Goal: Information Seeking & Learning: Find specific fact

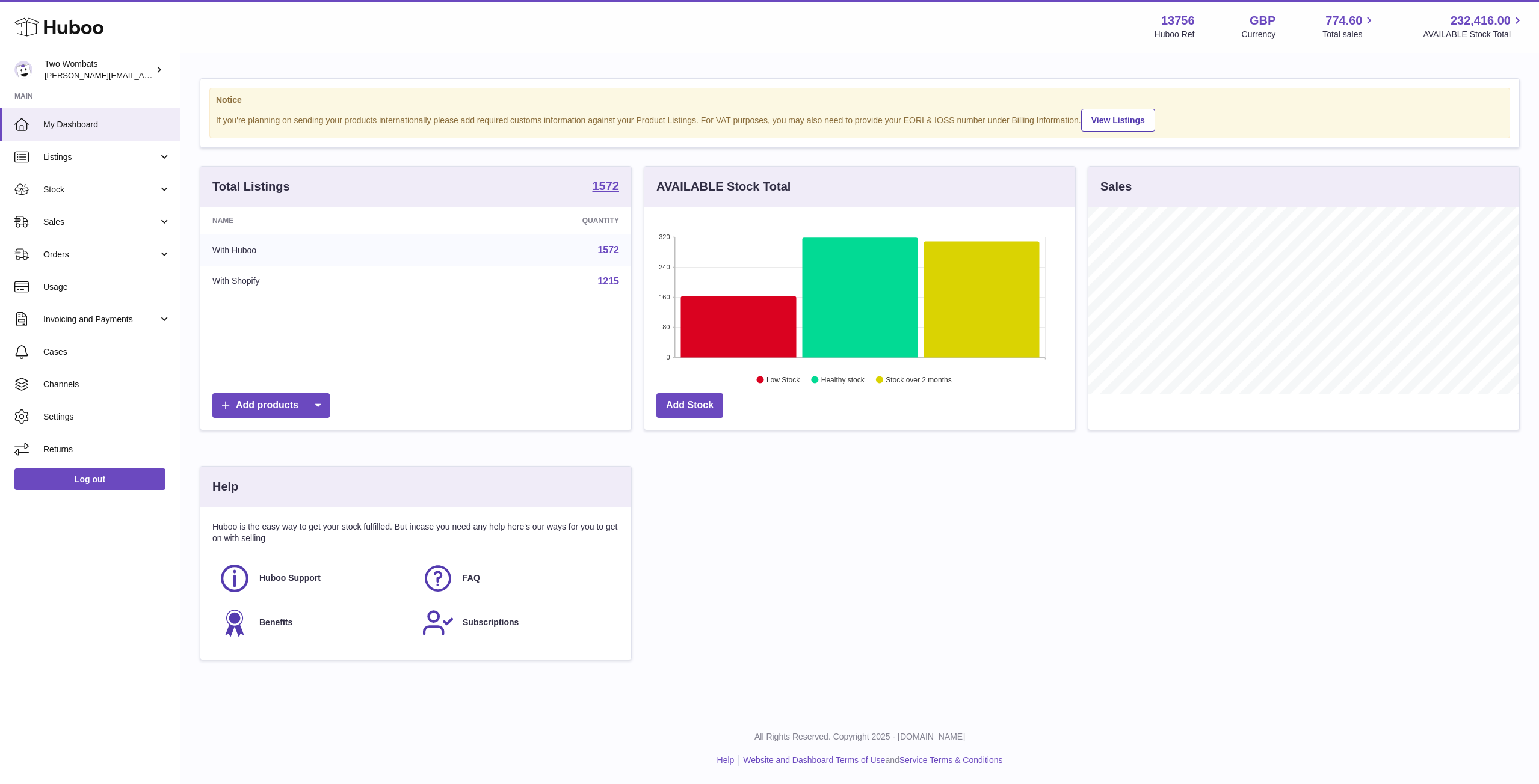
scroll to position [187, 431]
click at [83, 192] on span "Stock" at bounding box center [101, 189] width 115 height 11
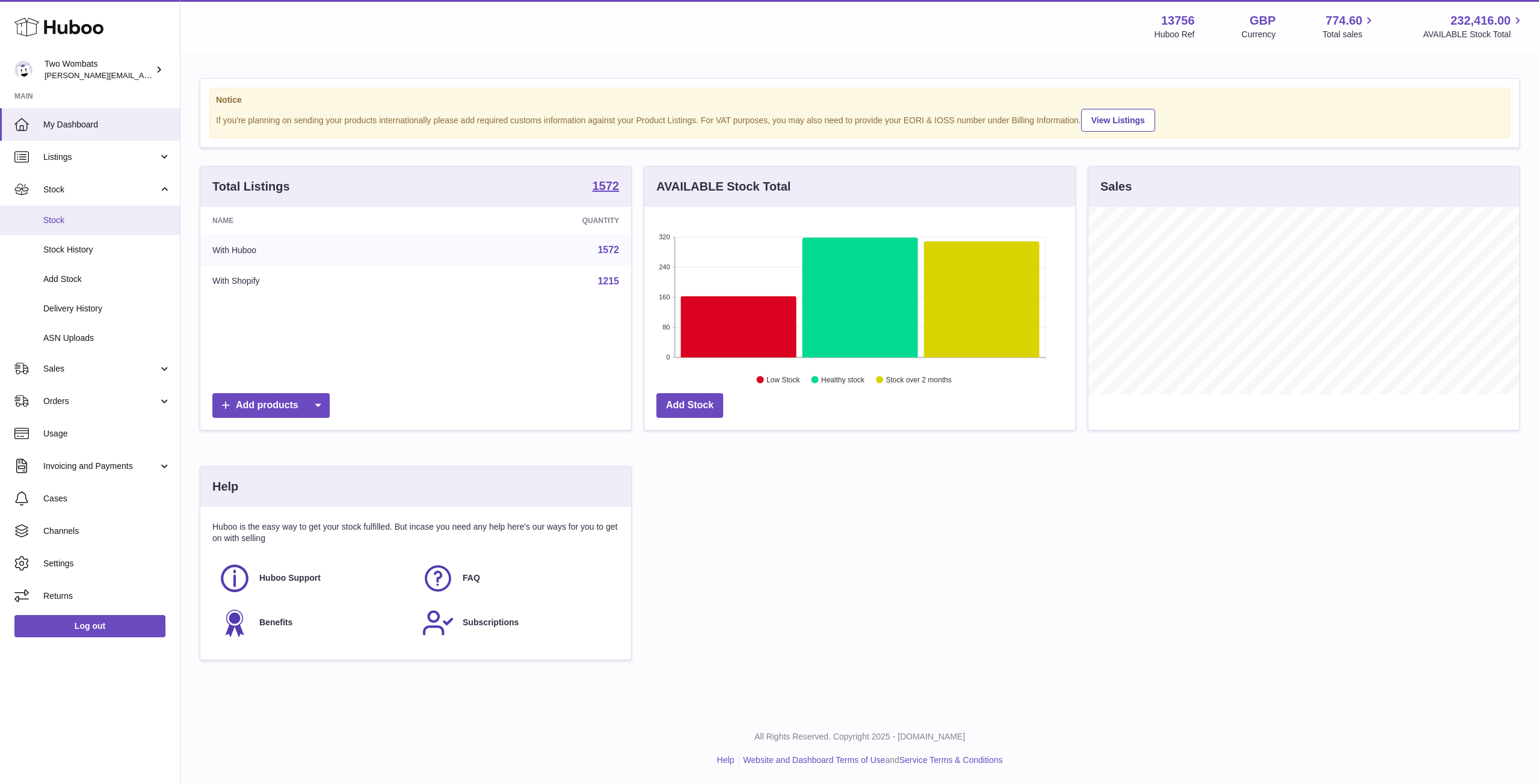
click at [54, 220] on span "Stock" at bounding box center [107, 220] width 128 height 11
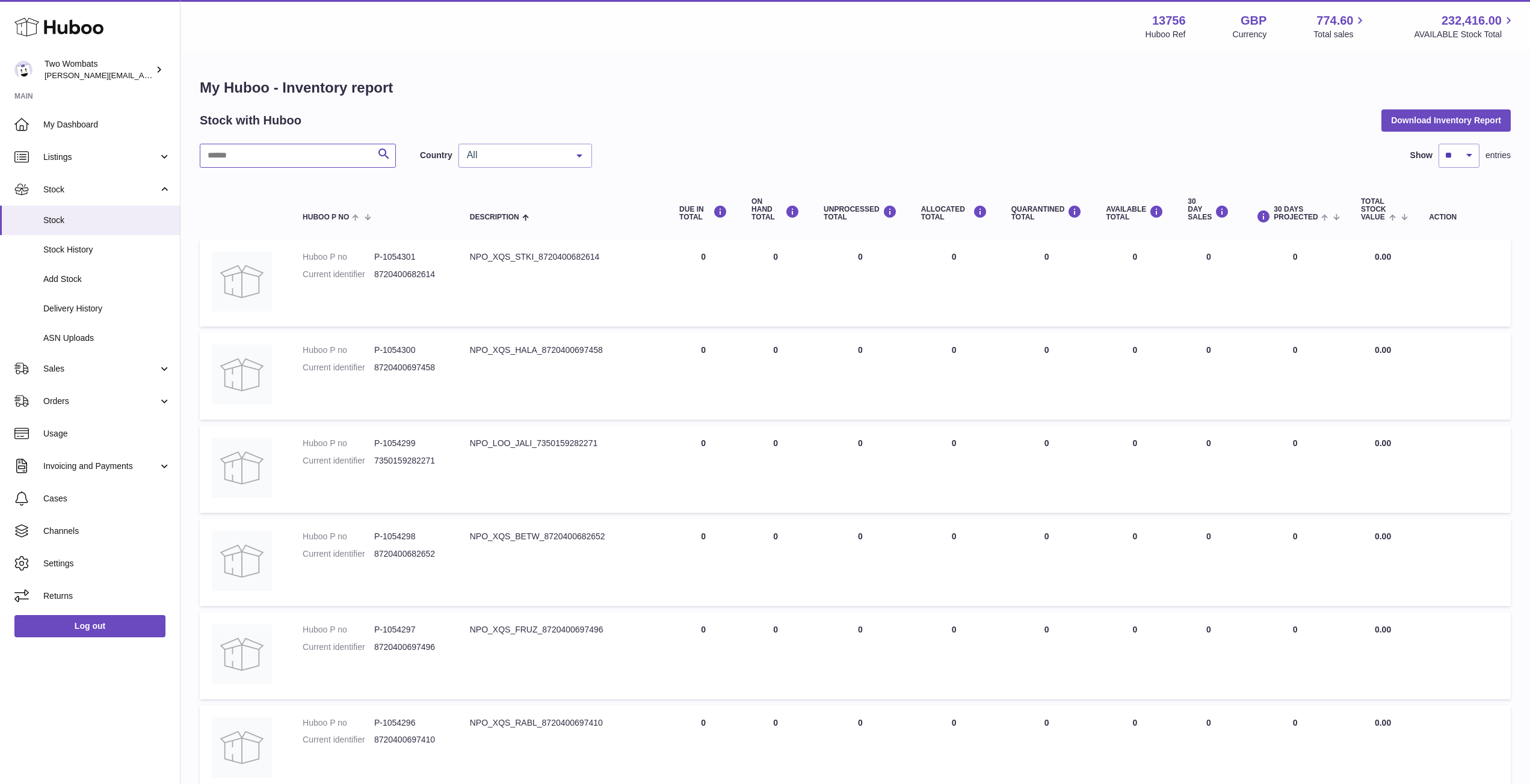
click at [233, 148] on input "text" at bounding box center [297, 156] width 196 height 24
paste input "**********"
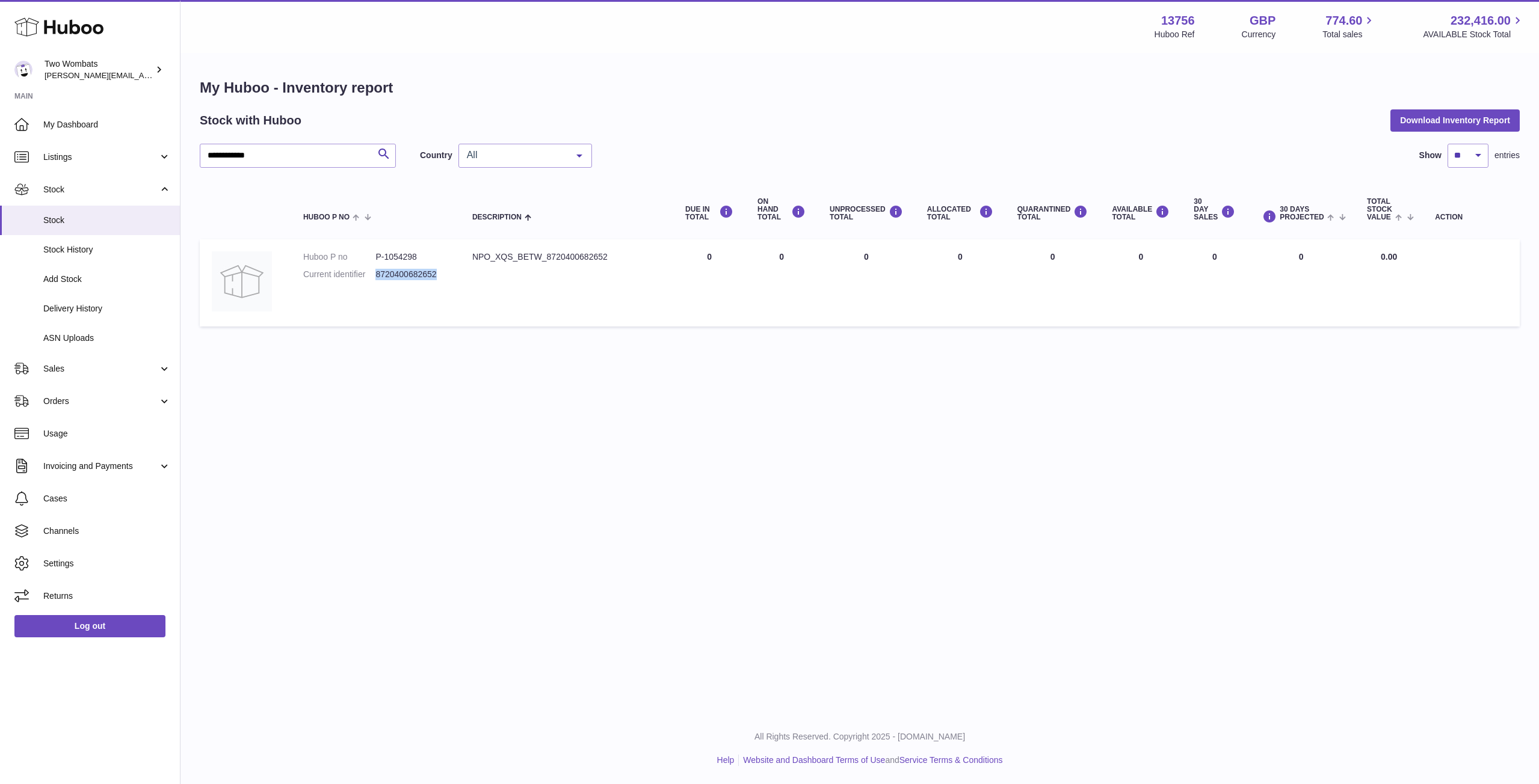
drag, startPoint x: 376, startPoint y: 272, endPoint x: 448, endPoint y: 272, distance: 72.0
click at [448, 272] on dd "8720400682652" at bounding box center [412, 274] width 72 height 11
copy dd "8720400682652"
drag, startPoint x: 472, startPoint y: 257, endPoint x: 617, endPoint y: 264, distance: 145.2
click at [617, 264] on td "Description NPO_XQS_BETW_8720400682652" at bounding box center [566, 283] width 213 height 87
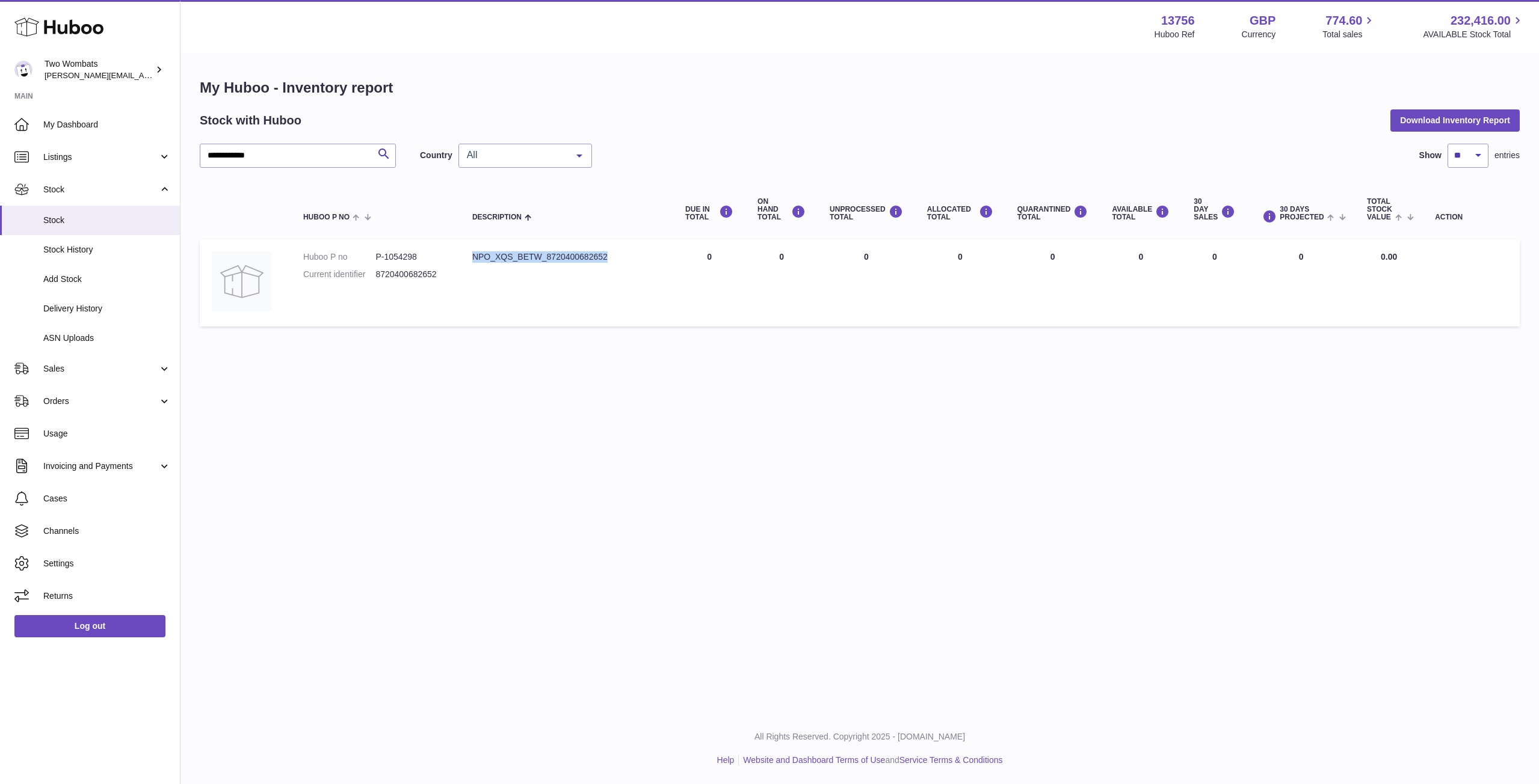
copy div "NPO_XQS_BETW_8720400682652"
drag, startPoint x: 385, startPoint y: 255, endPoint x: 419, endPoint y: 256, distance: 34.0
click at [419, 256] on dd "P-1054298" at bounding box center [412, 257] width 72 height 11
copy dd "1054298"
paste input "********"
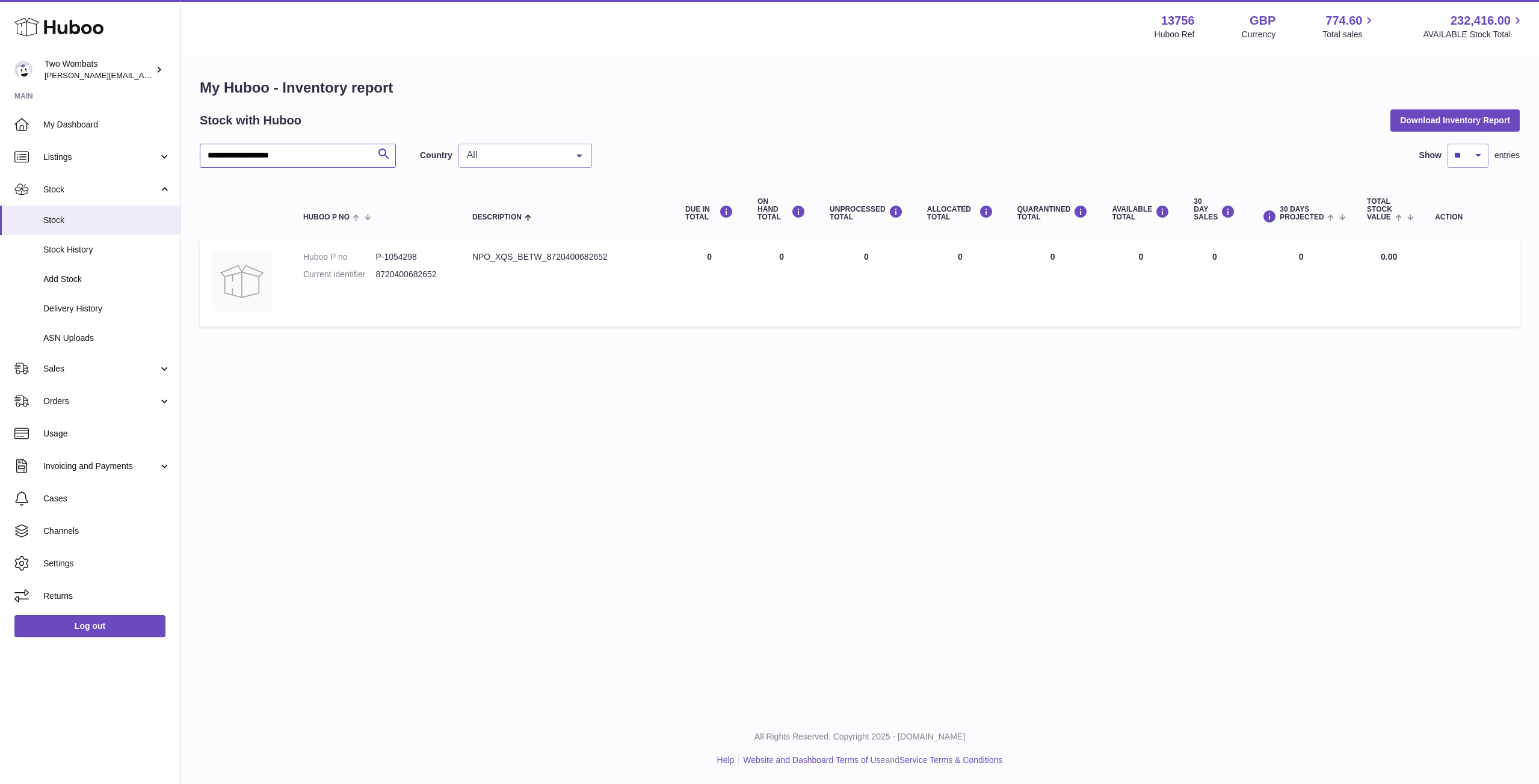
drag, startPoint x: 295, startPoint y: 165, endPoint x: 192, endPoint y: 153, distance: 103.7
click at [192, 153] on div "**********" at bounding box center [859, 205] width 1358 height 303
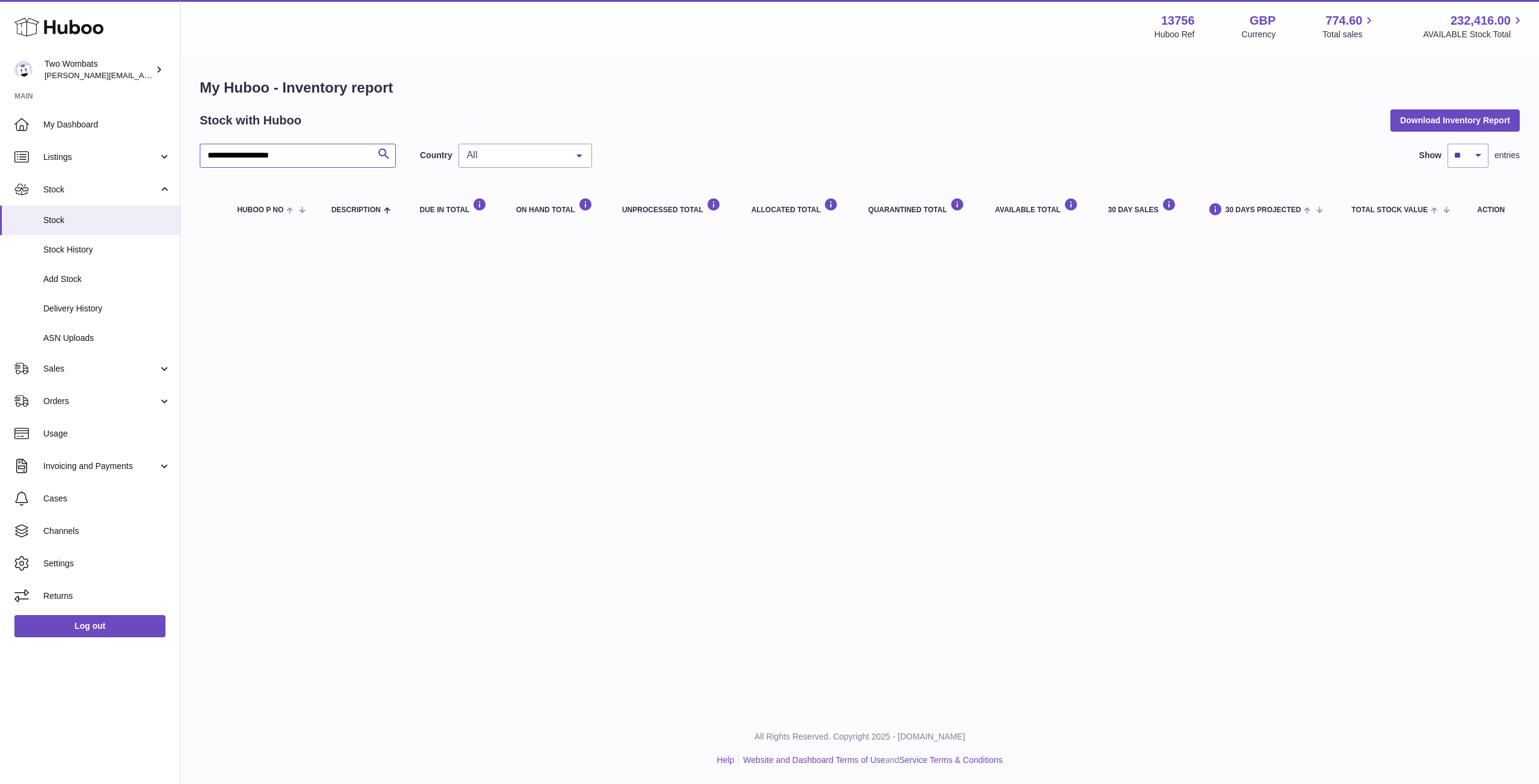
drag, startPoint x: 283, startPoint y: 155, endPoint x: 359, endPoint y: 155, distance: 76.0
click at [359, 155] on input "**********" at bounding box center [297, 156] width 196 height 24
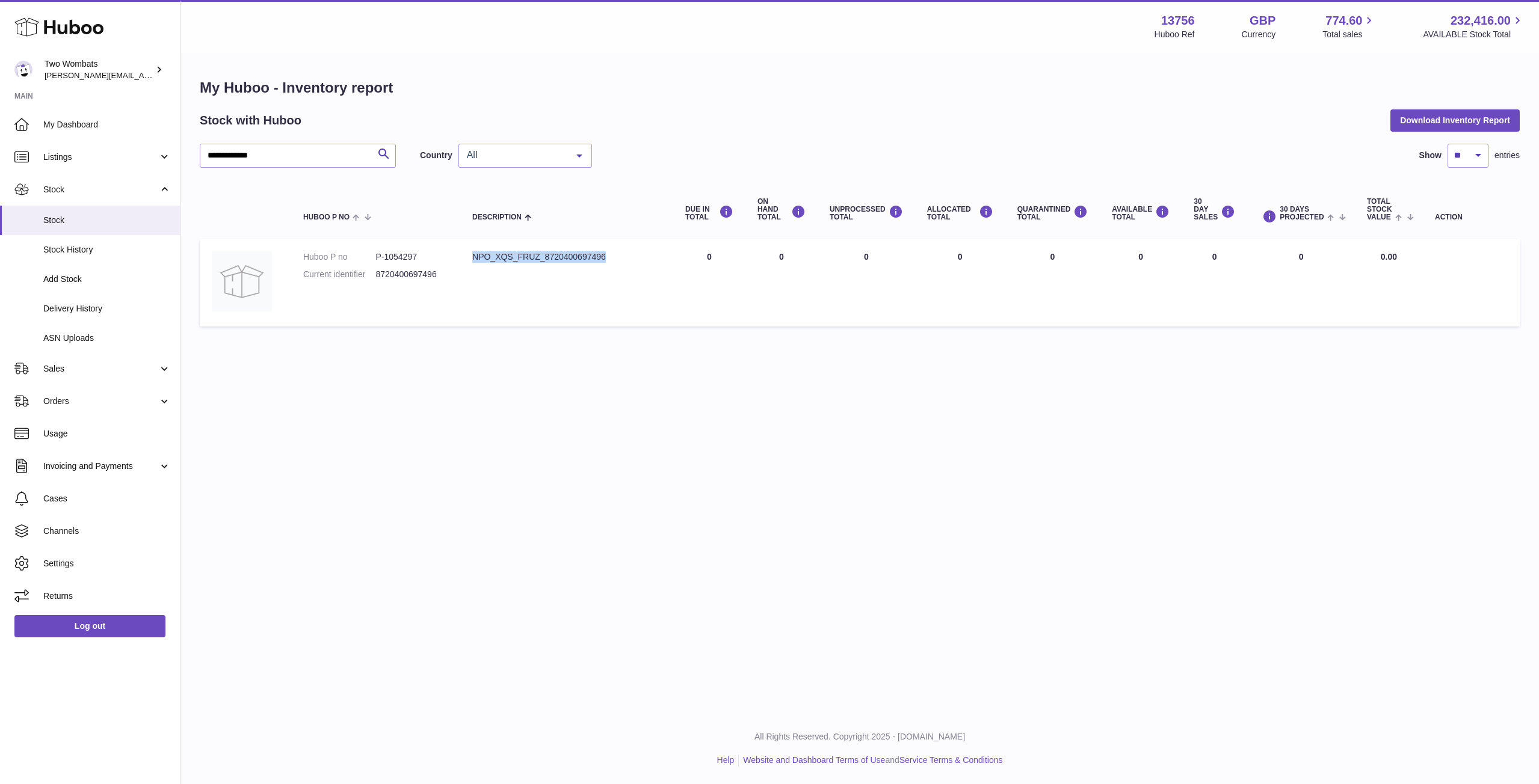
drag, startPoint x: 608, startPoint y: 258, endPoint x: 473, endPoint y: 252, distance: 135.1
click at [473, 252] on div "NPO_XQS_FRUZ_8720400697496" at bounding box center [566, 257] width 189 height 11
drag, startPoint x: 437, startPoint y: 275, endPoint x: 377, endPoint y: 274, distance: 60.0
click at [377, 274] on dd "8720400697496" at bounding box center [412, 274] width 73 height 11
copy dd "8720400697496"
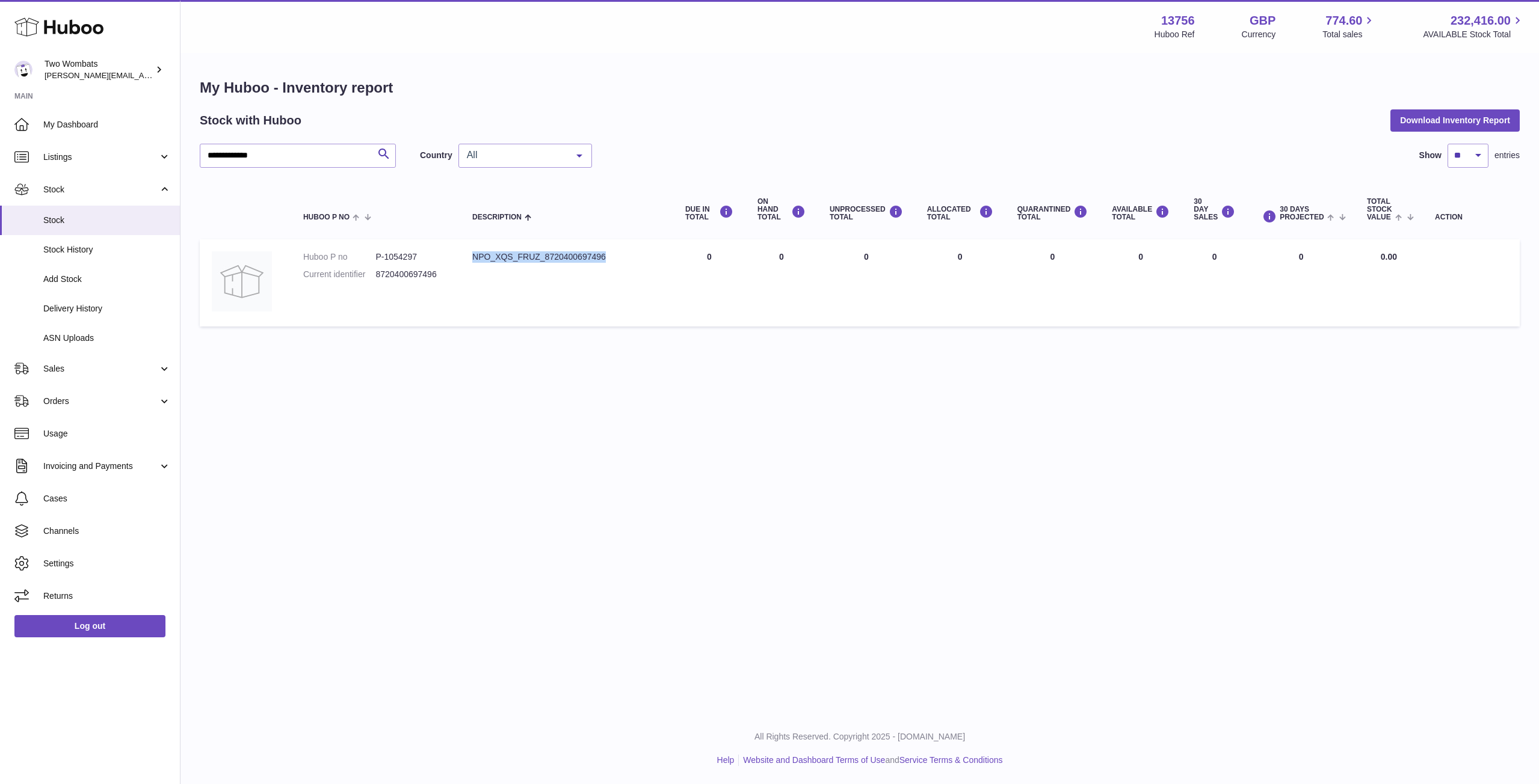
drag, startPoint x: 471, startPoint y: 253, endPoint x: 630, endPoint y: 268, distance: 159.7
click at [630, 268] on td "Description NPO_XQS_FRUZ_8720400697496" at bounding box center [566, 283] width 213 height 87
copy div "NPO_XQS_FRUZ_8720400697496"
drag, startPoint x: 386, startPoint y: 257, endPoint x: 430, endPoint y: 258, distance: 44.0
click at [430, 258] on dd "P-1054297" at bounding box center [412, 257] width 73 height 11
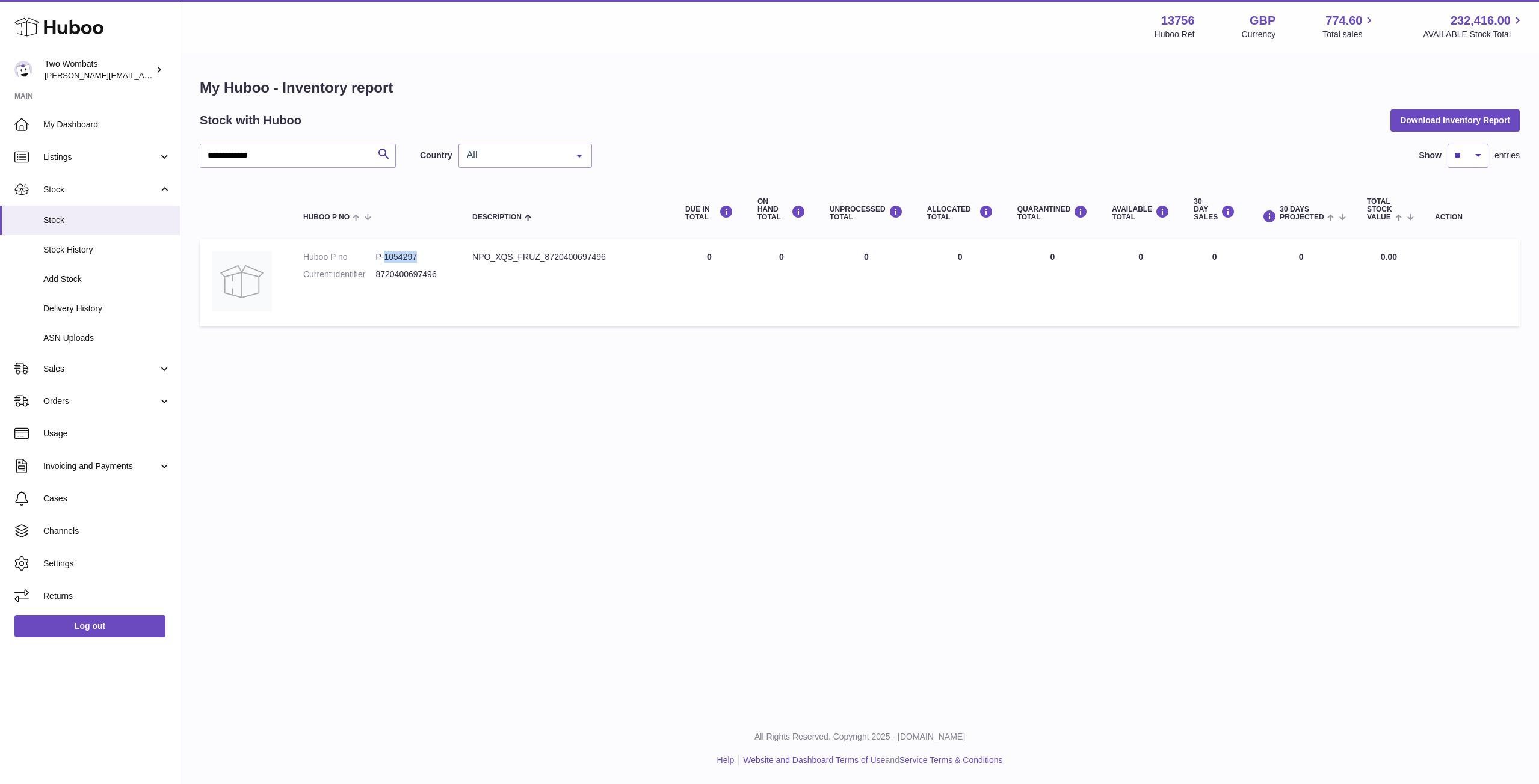
copy dd "1054297"
click at [323, 158] on input "**********" at bounding box center [297, 156] width 196 height 24
drag, startPoint x: 385, startPoint y: 259, endPoint x: 418, endPoint y: 259, distance: 33.0
click at [418, 259] on dd "P-1054296" at bounding box center [412, 257] width 73 height 11
copy dd "1054296"
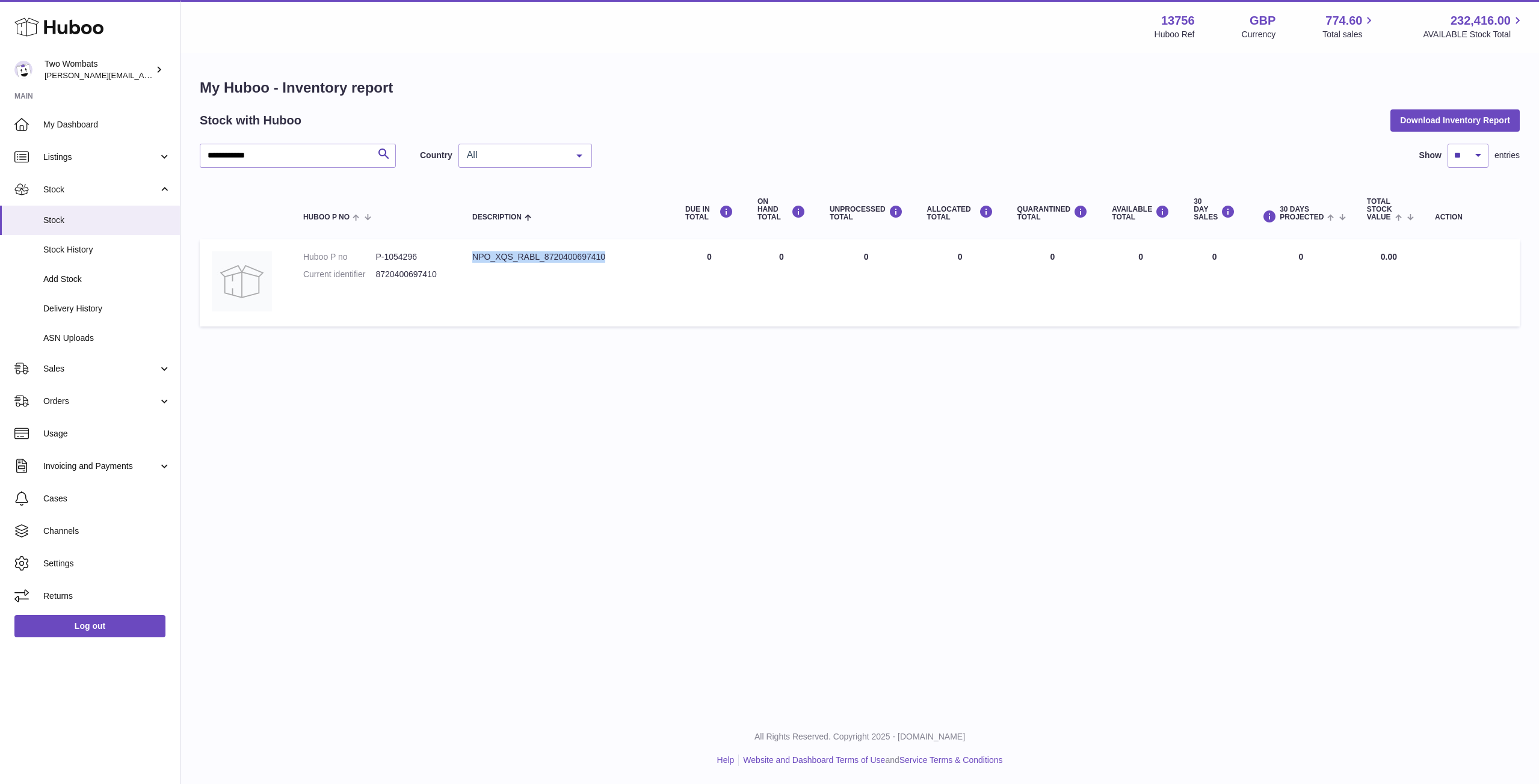
drag, startPoint x: 471, startPoint y: 257, endPoint x: 605, endPoint y: 254, distance: 134.0
click at [605, 254] on div "NPO_XQS_RABL_8720400697410" at bounding box center [566, 257] width 189 height 11
copy div "NPO_XQS_RABL_8720400697410"
click at [322, 150] on input "**********" at bounding box center [297, 156] width 196 height 24
drag, startPoint x: 385, startPoint y: 257, endPoint x: 433, endPoint y: 255, distance: 48.0
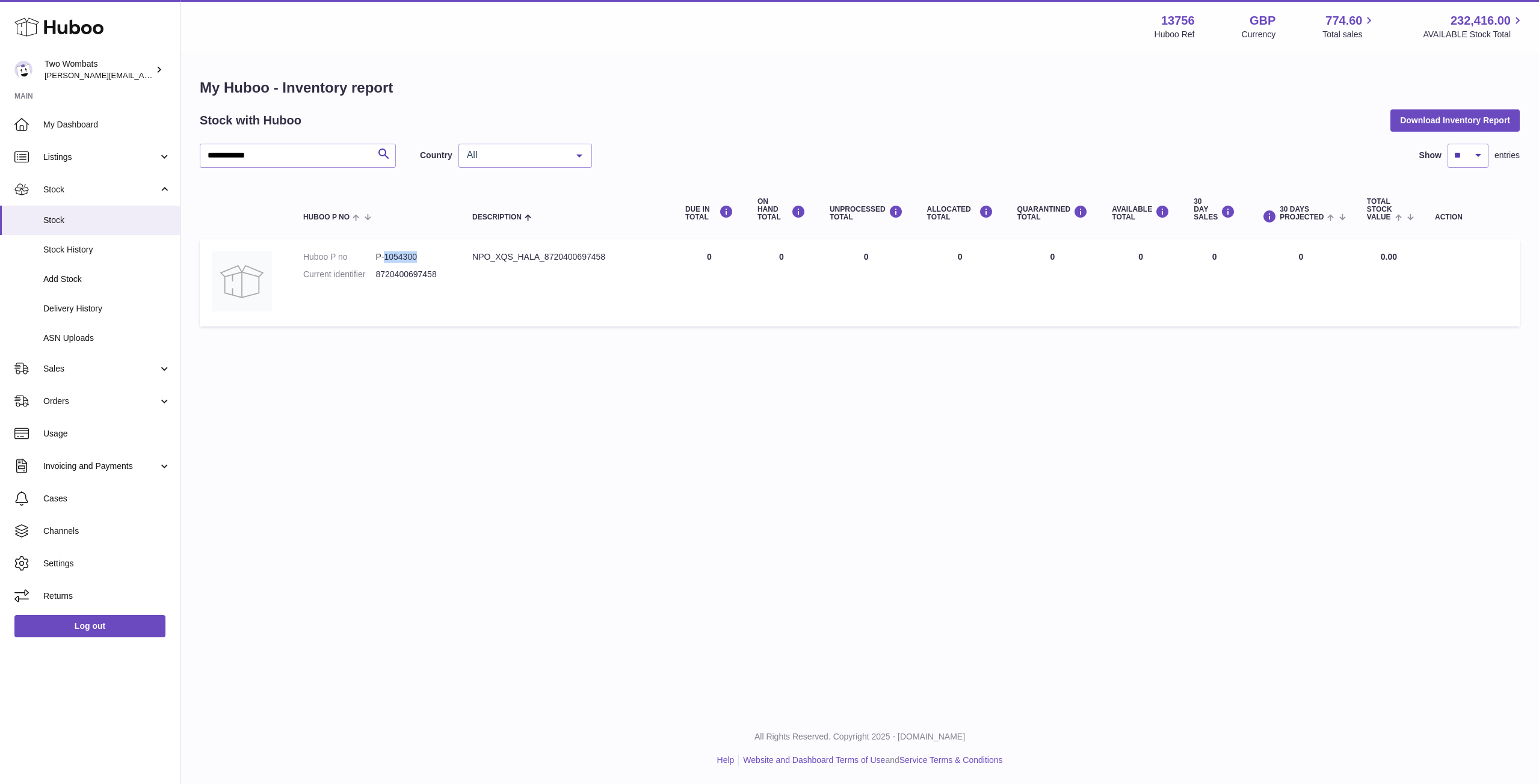
click at [433, 255] on dd "P-1054300" at bounding box center [412, 257] width 73 height 11
copy dd "1054300"
drag, startPoint x: 470, startPoint y: 256, endPoint x: 604, endPoint y: 262, distance: 134.1
click at [604, 262] on td "Description NPO_XQS_HALA_8720400697458" at bounding box center [566, 283] width 213 height 87
copy div "NPO_XQS_HALA_8720400697458"
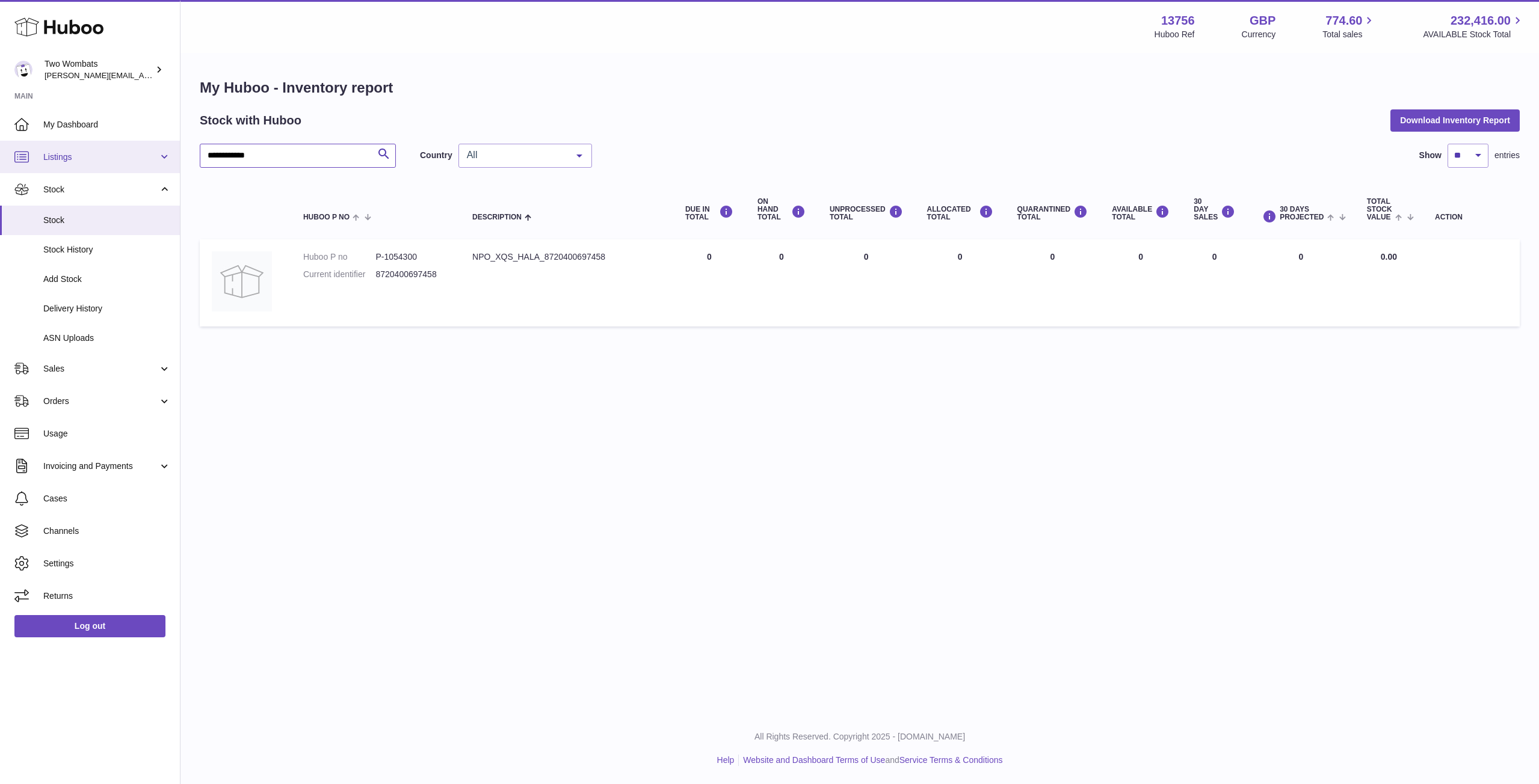
drag, startPoint x: 301, startPoint y: 157, endPoint x: 148, endPoint y: 153, distance: 153.1
click at [148, 153] on div "**********" at bounding box center [769, 392] width 1539 height 784
paste input "********"
type input "**********"
drag, startPoint x: 385, startPoint y: 256, endPoint x: 442, endPoint y: 257, distance: 57.0
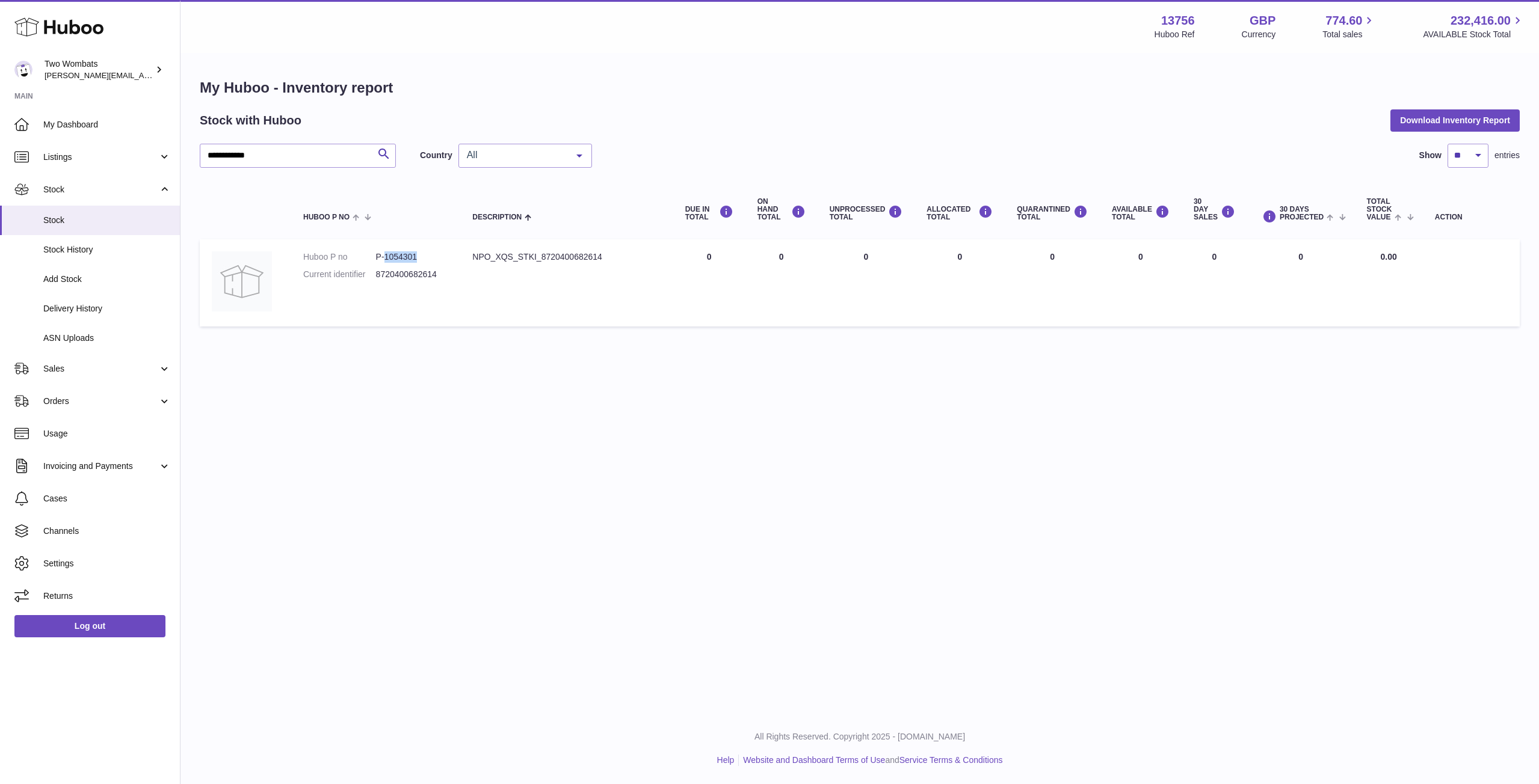
click at [442, 257] on dd "P-1054301" at bounding box center [412, 257] width 73 height 11
drag, startPoint x: 473, startPoint y: 256, endPoint x: 618, endPoint y: 252, distance: 145.1
click at [618, 252] on div "NPO_XQS_STKI_8720400682614" at bounding box center [566, 257] width 188 height 11
